Goal: Task Accomplishment & Management: Manage account settings

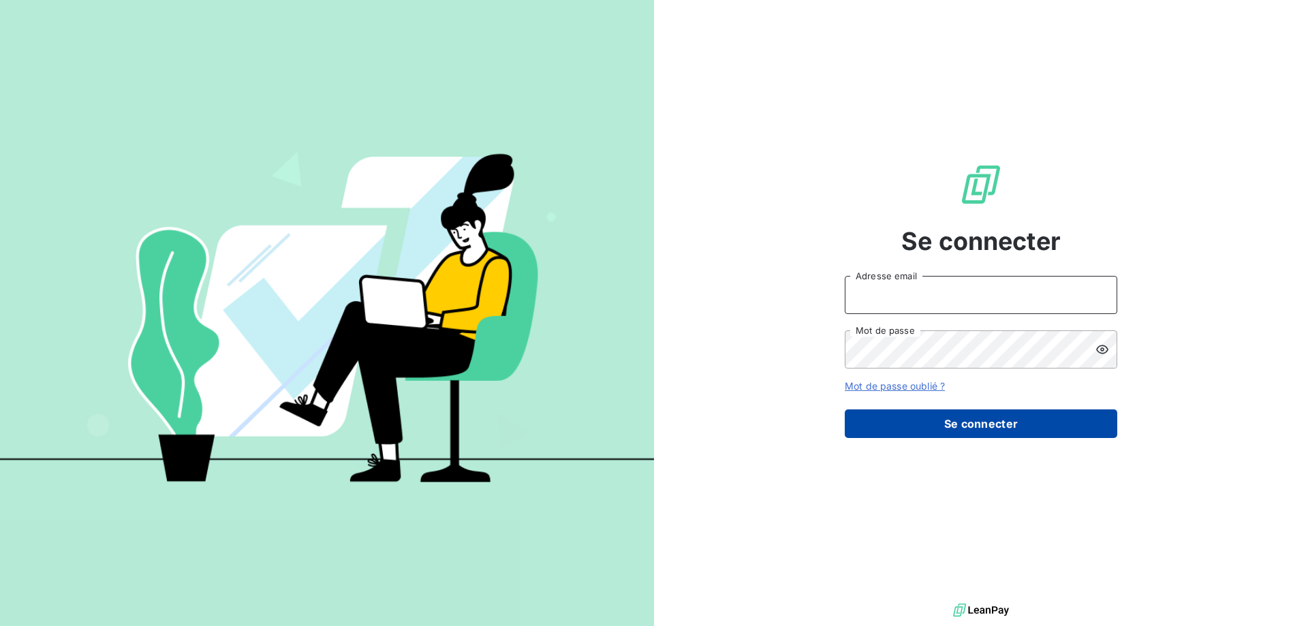
type input "[EMAIL_ADDRESS][DOMAIN_NAME]"
click at [1026, 430] on button "Se connecter" at bounding box center [980, 423] width 272 height 29
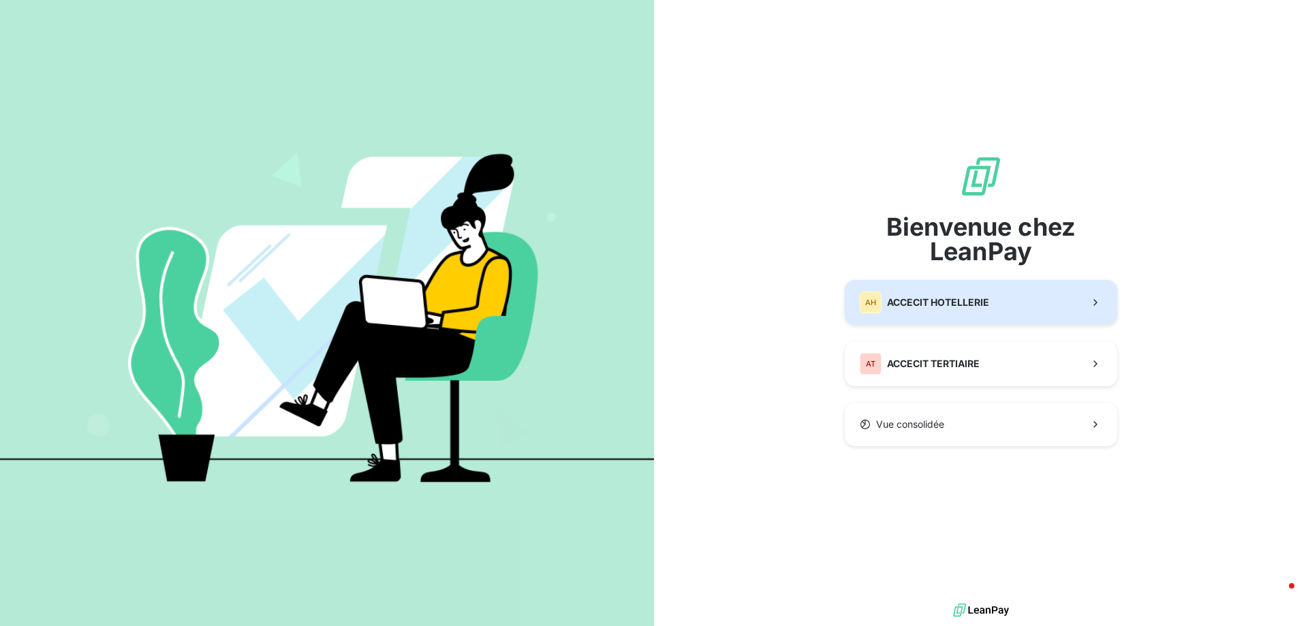
click at [1007, 296] on button "AH ACCECIT HOTELLERIE" at bounding box center [980, 302] width 272 height 45
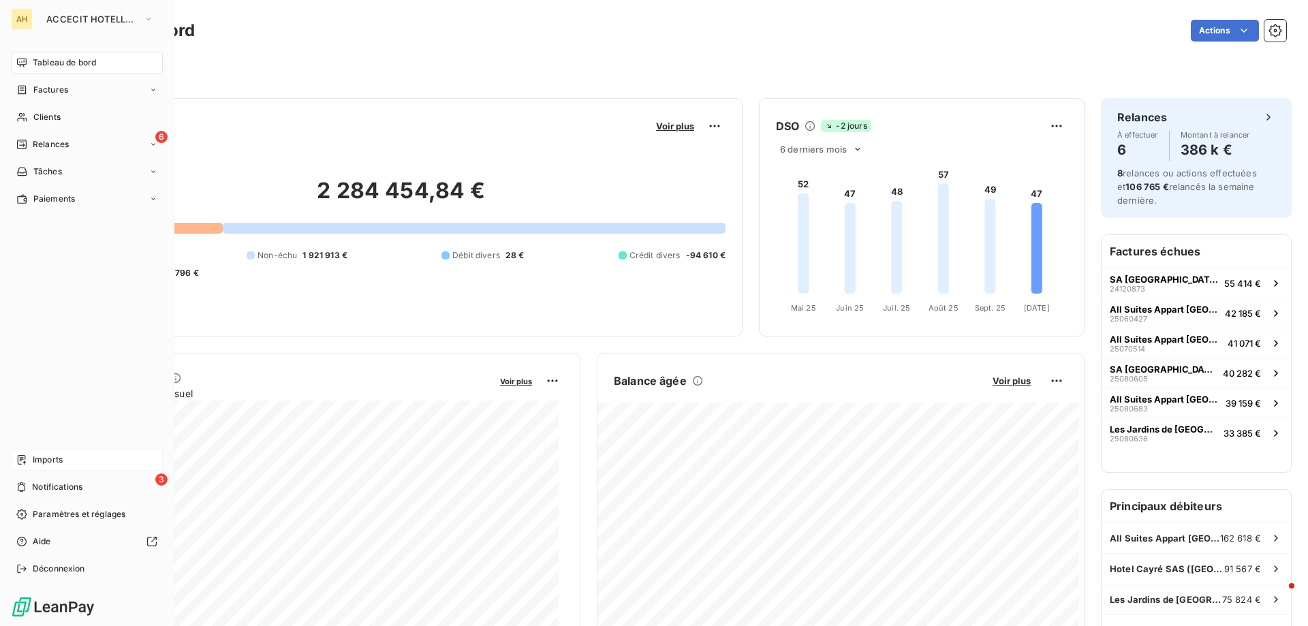
click at [85, 465] on div "Imports" at bounding box center [87, 460] width 152 height 22
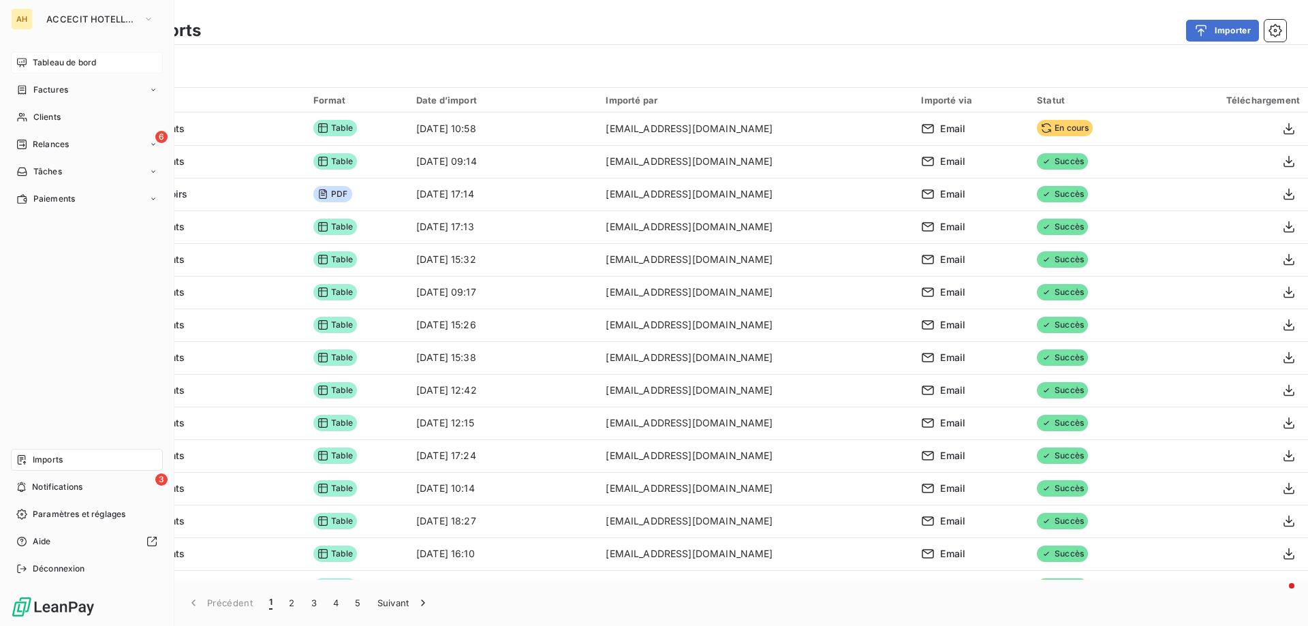
click at [57, 63] on span "Tableau de bord" at bounding box center [64, 63] width 63 height 12
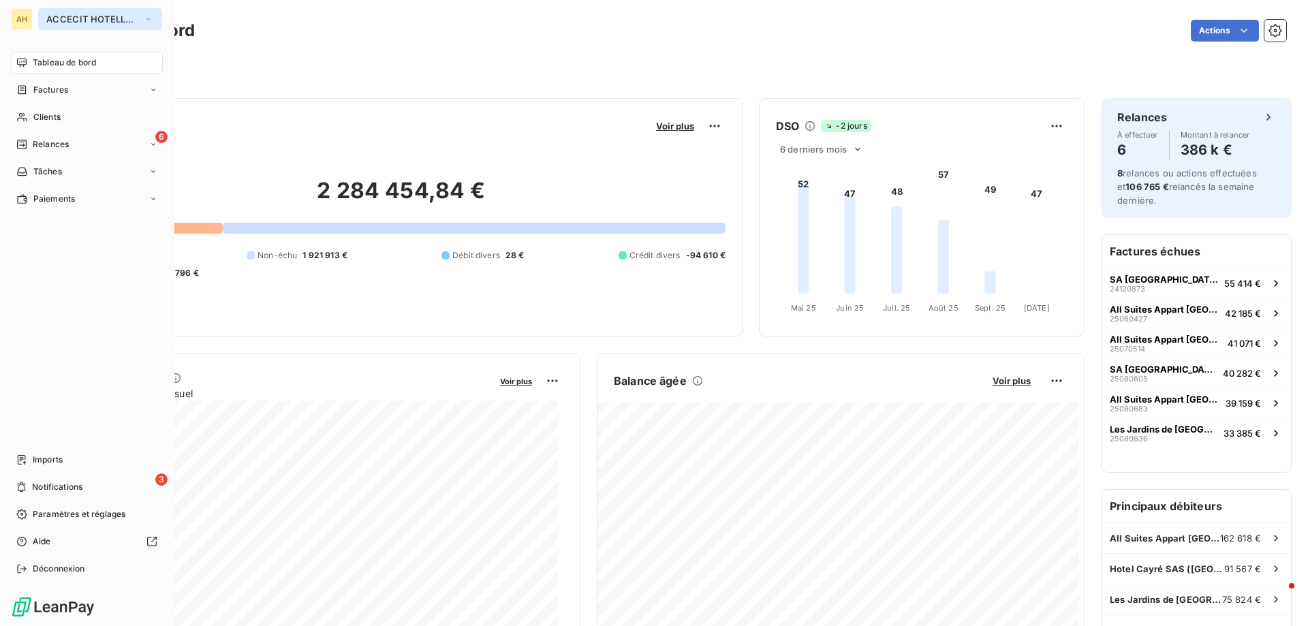
click at [74, 18] on span "ACCECIT HOTELLERIE" at bounding box center [91, 19] width 91 height 11
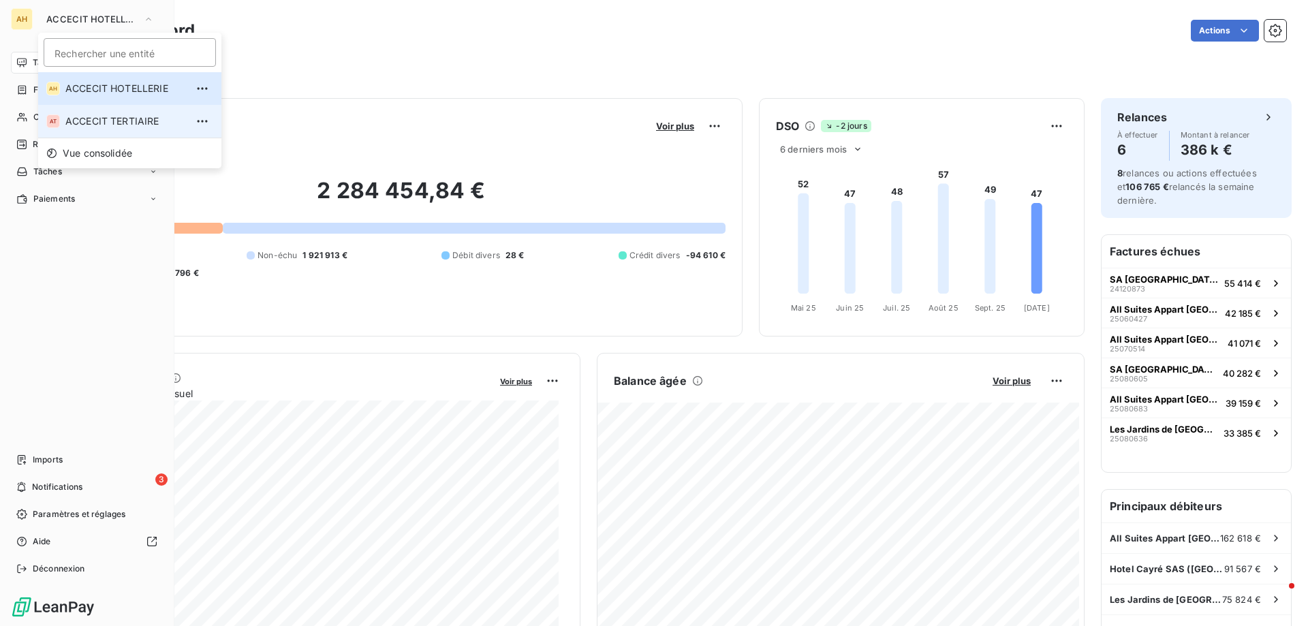
click at [129, 112] on li "AT ACCECIT TERTIAIRE" at bounding box center [129, 121] width 183 height 33
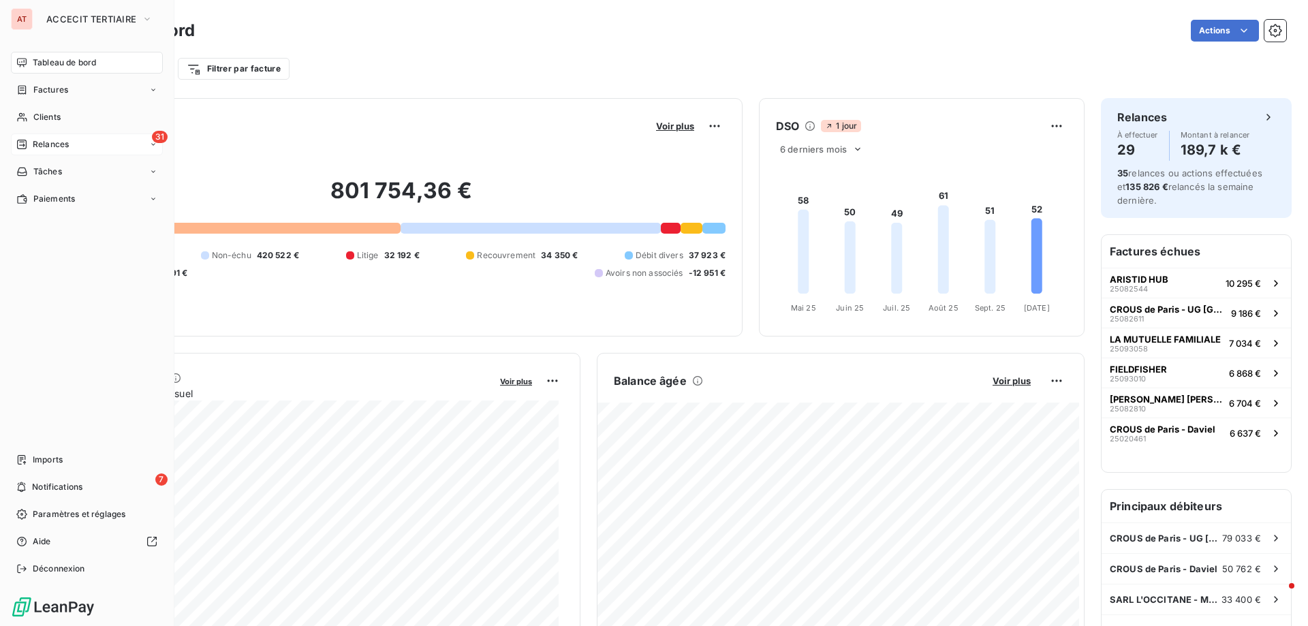
click at [36, 148] on span "Relances" at bounding box center [51, 144] width 36 height 12
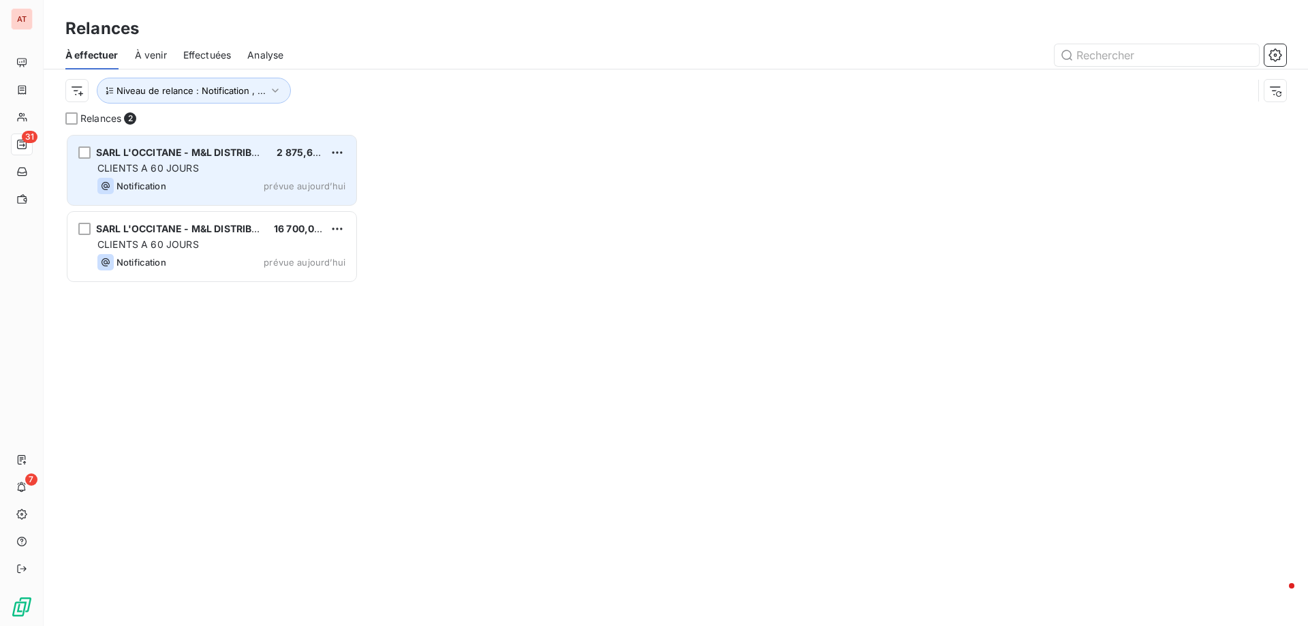
scroll to position [482, 283]
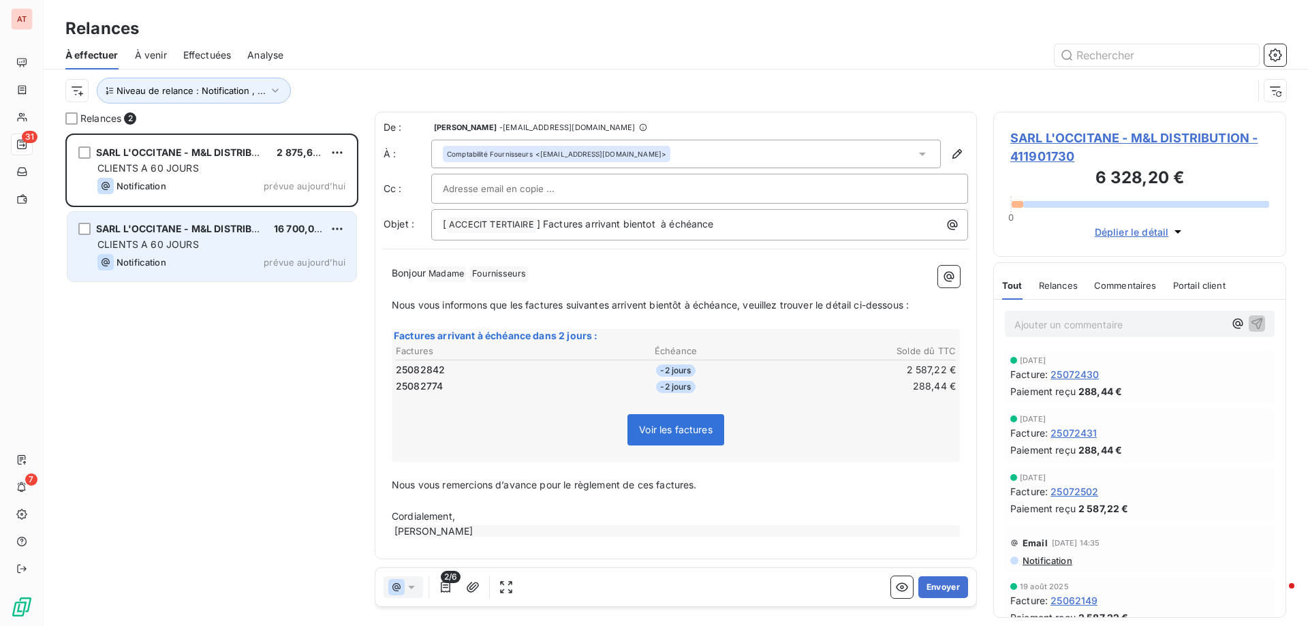
click at [149, 236] on div "SARL L'OCCITANE - M&L DISTRIBUTION" at bounding box center [179, 229] width 167 height 14
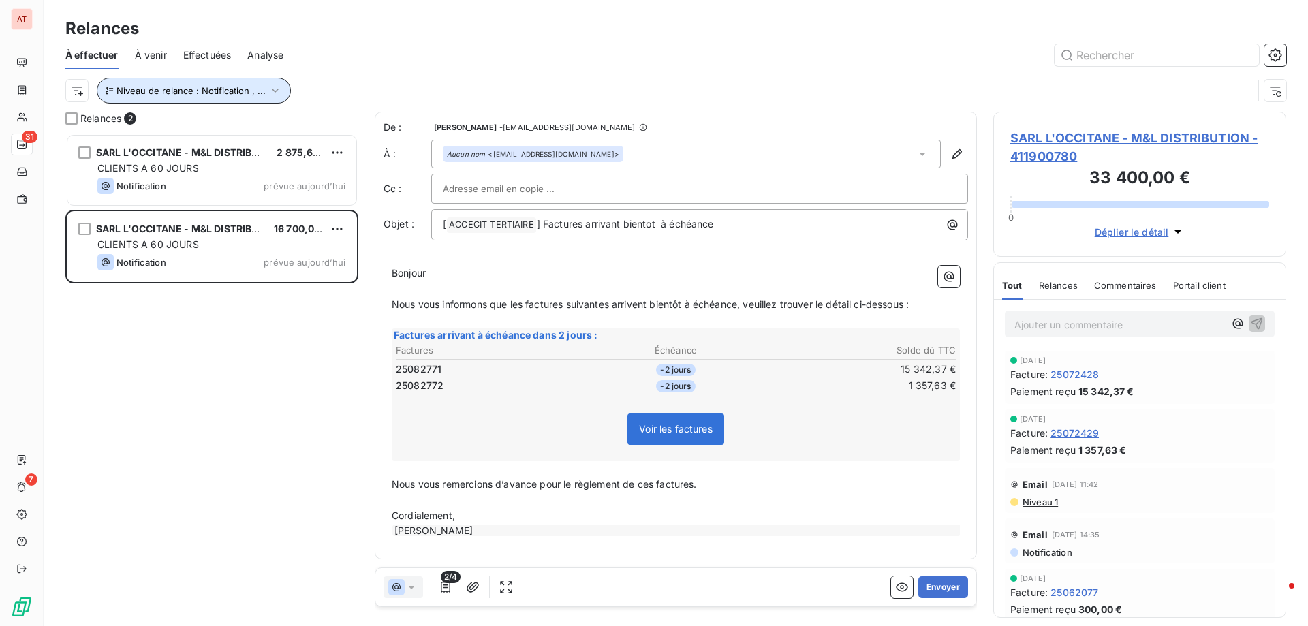
click at [186, 94] on span "Niveau de relance : Notification , ..." at bounding box center [190, 90] width 149 height 11
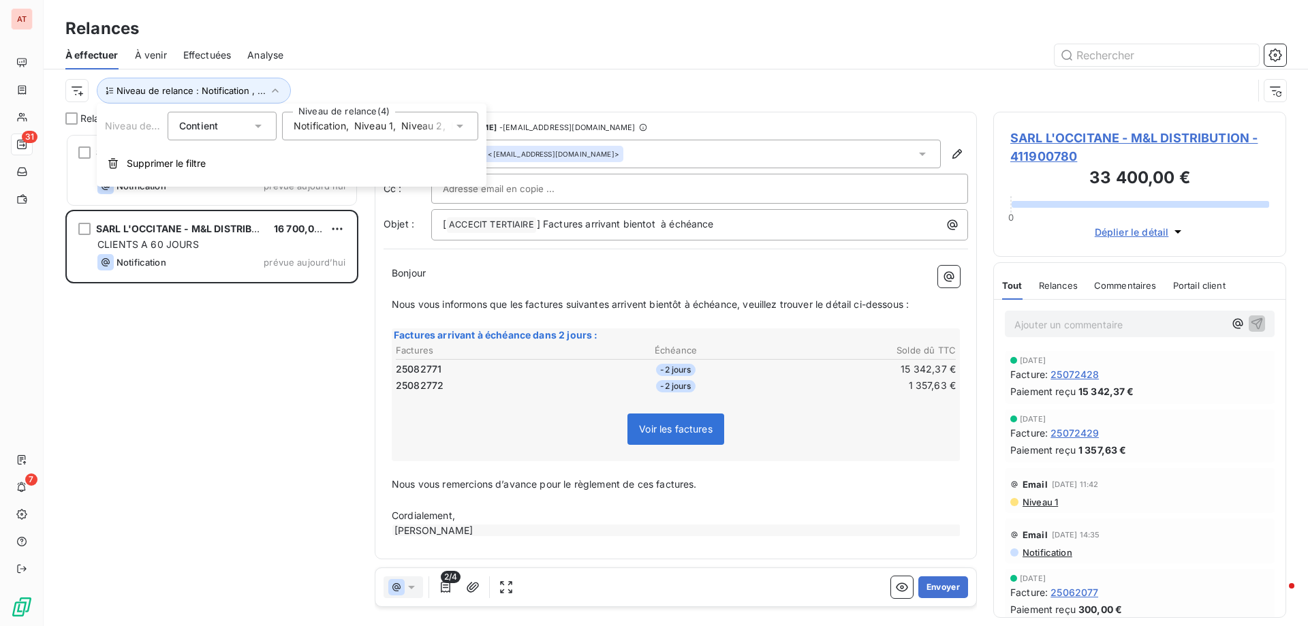
click at [358, 129] on span "Niveau 1" at bounding box center [373, 126] width 39 height 14
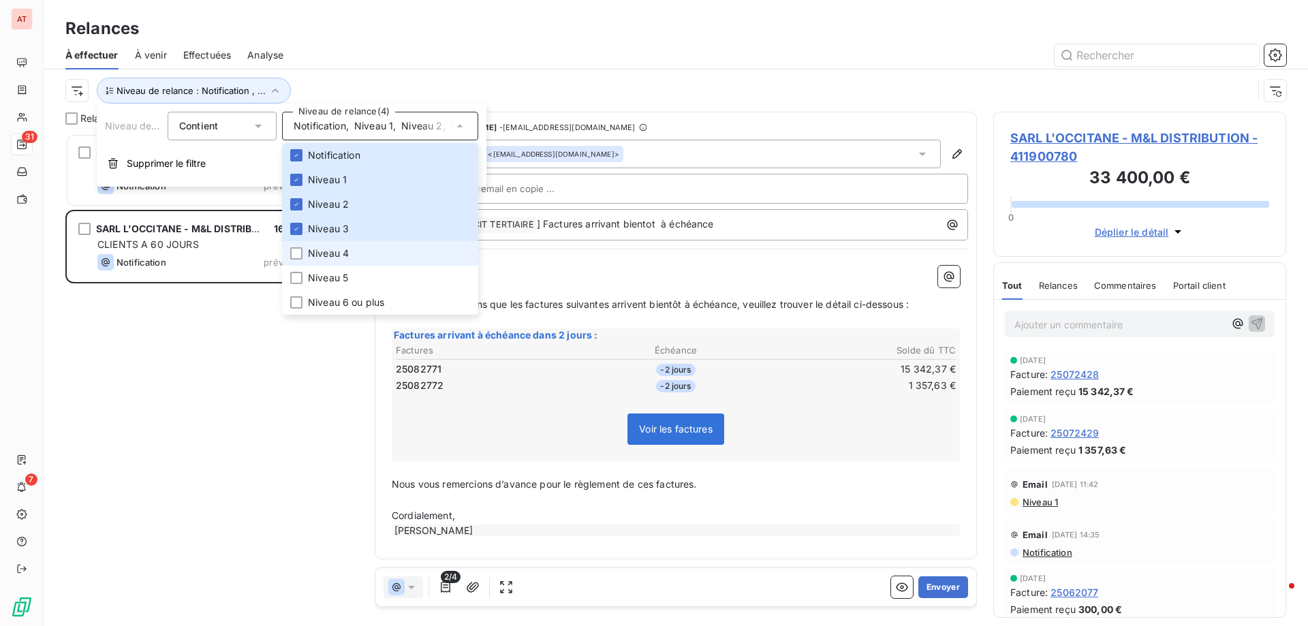
click at [333, 255] on span "Niveau 4" at bounding box center [328, 254] width 41 height 14
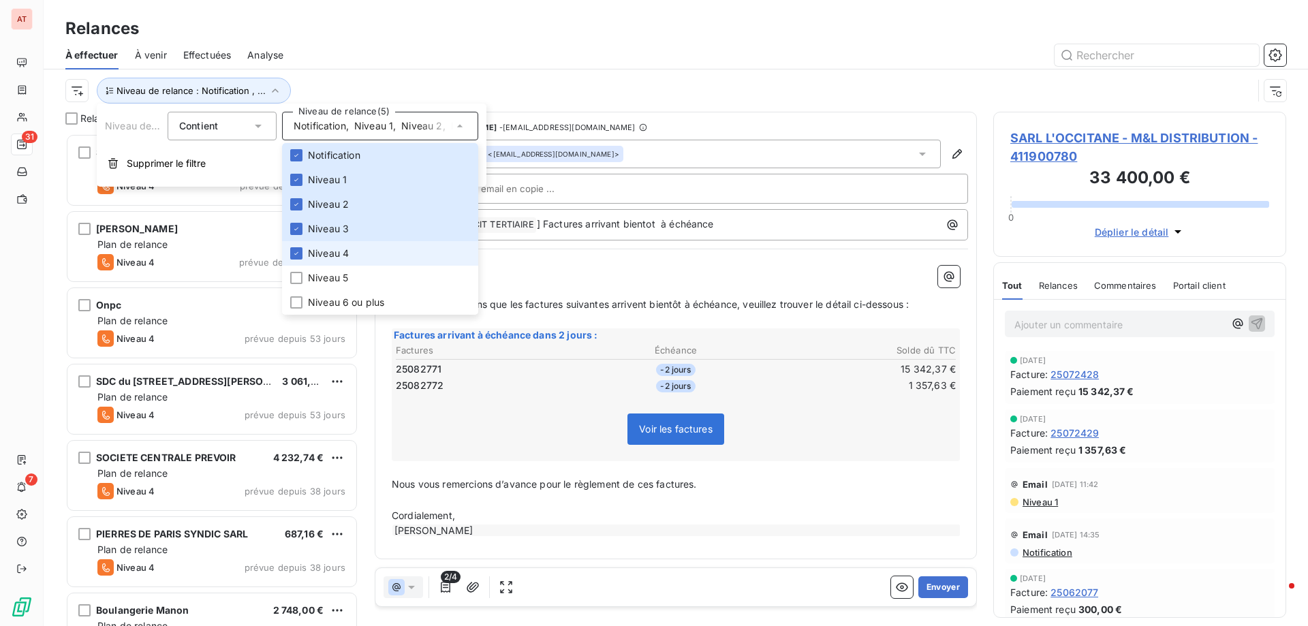
scroll to position [482, 283]
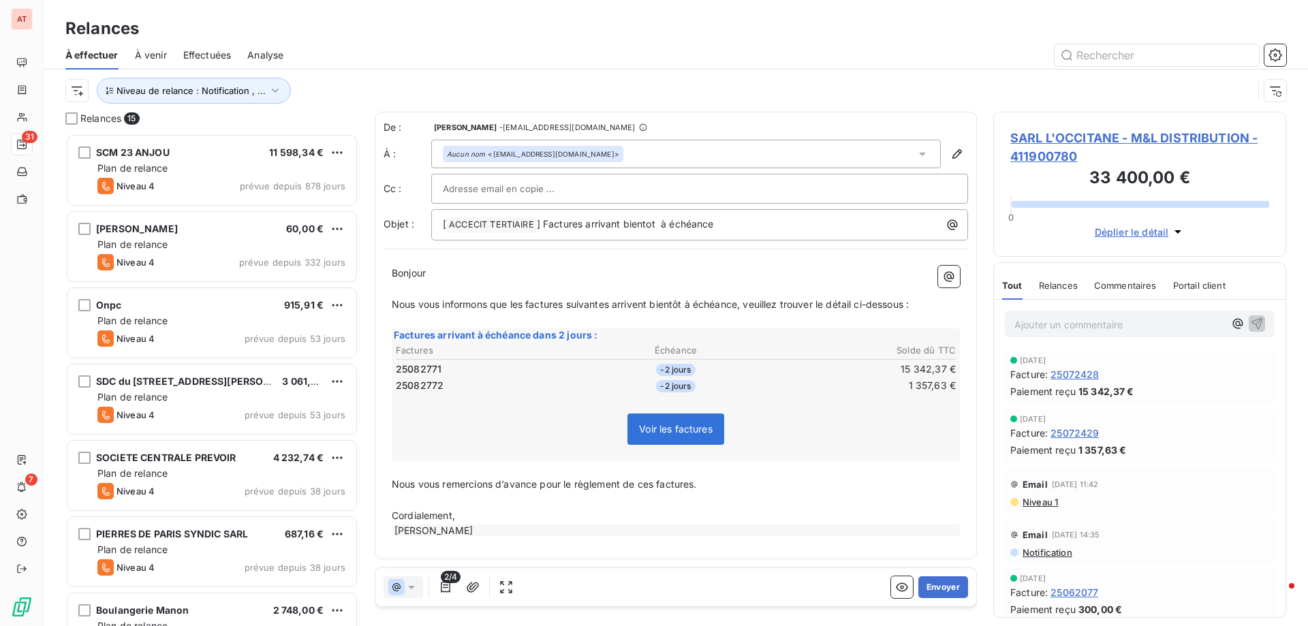
click at [505, 48] on div at bounding box center [793, 55] width 986 height 22
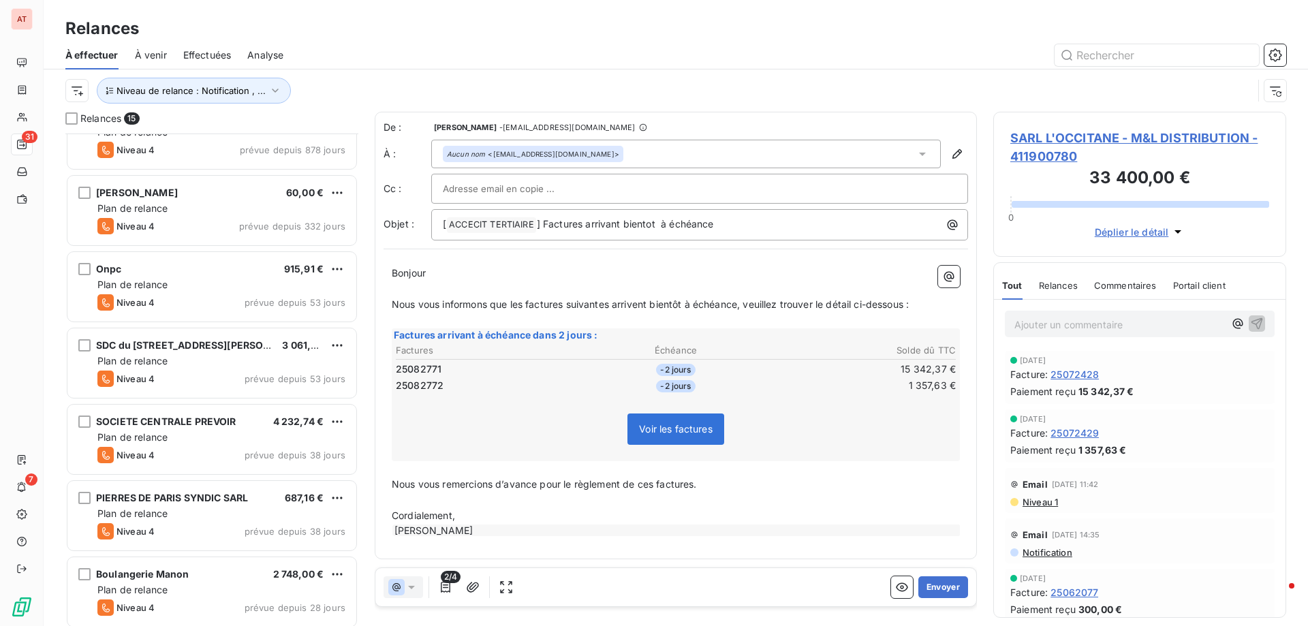
scroll to position [0, 0]
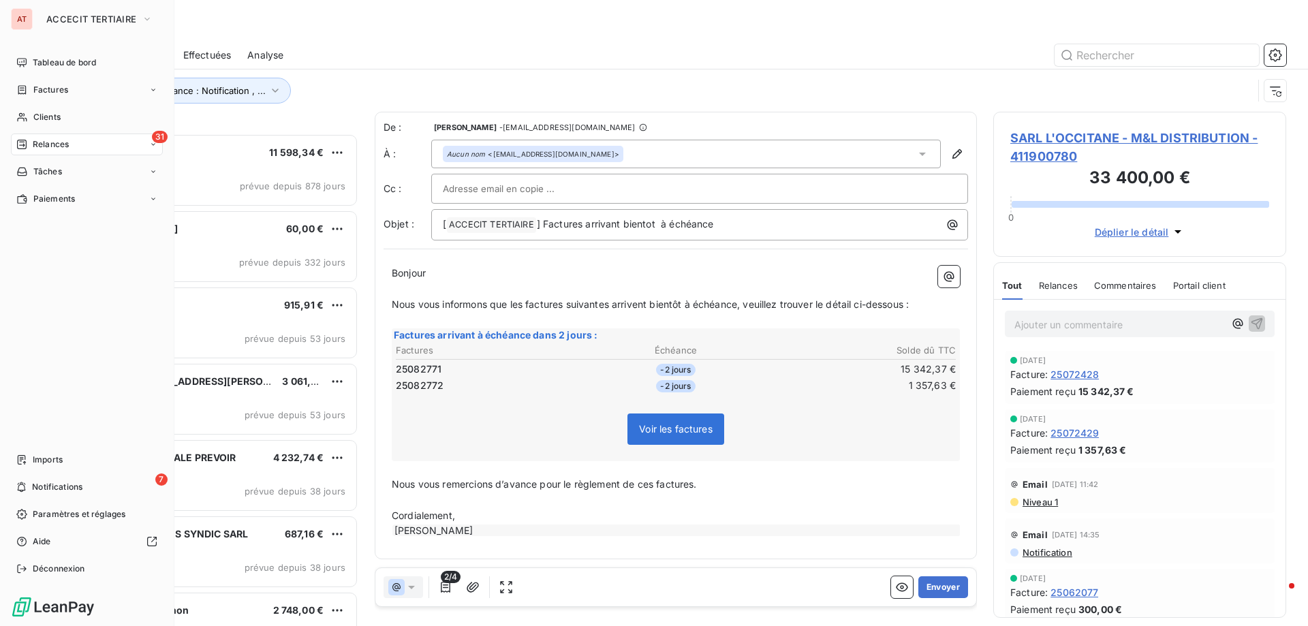
click at [10, 65] on div "AT ACCECIT TERTIAIRE Tableau de bord Factures Clients 31 Relances Tâches Paieme…" at bounding box center [87, 313] width 174 height 626
click at [77, 63] on span "Tableau de bord" at bounding box center [64, 63] width 63 height 12
